Goal: Information Seeking & Learning: Learn about a topic

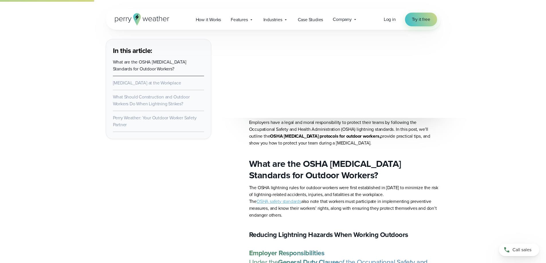
scroll to position [458, 0]
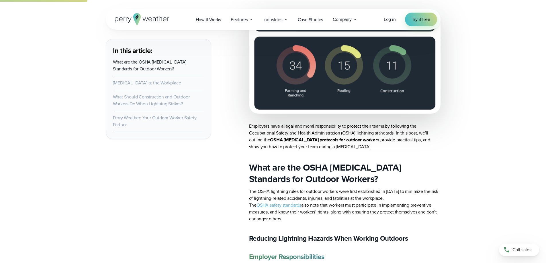
click at [283, 206] on link "OSHA safety standards" at bounding box center [278, 205] width 45 height 7
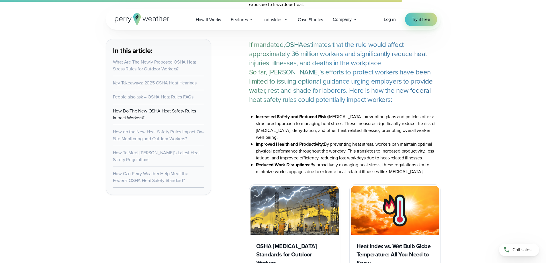
scroll to position [1920, 0]
